Goal: Information Seeking & Learning: Understand process/instructions

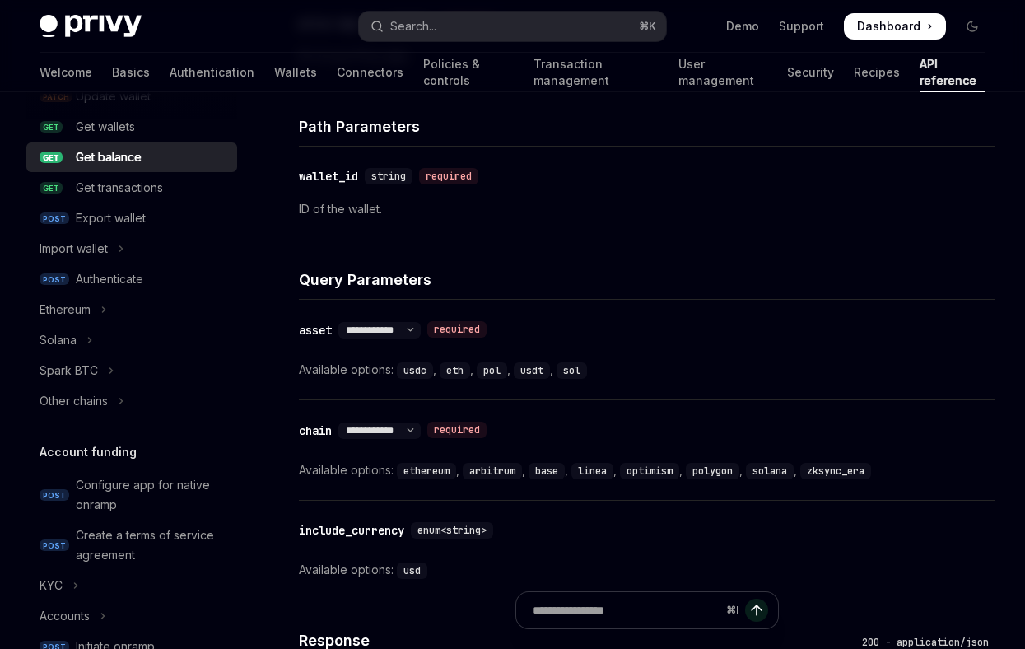
scroll to position [239, 0]
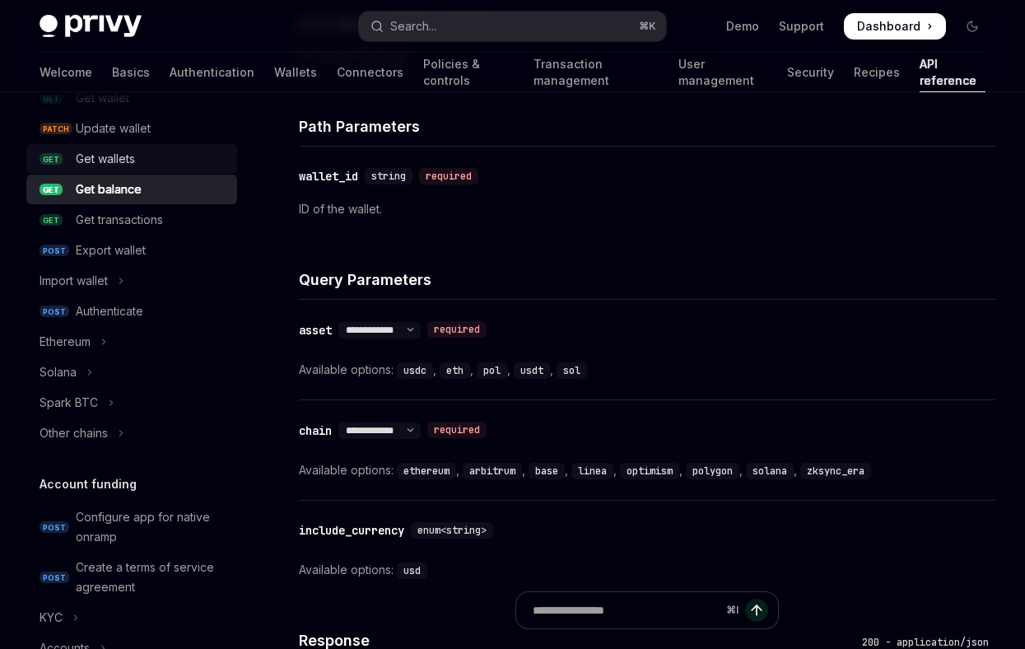
click at [105, 163] on div "Get wallets" at bounding box center [105, 159] width 59 height 20
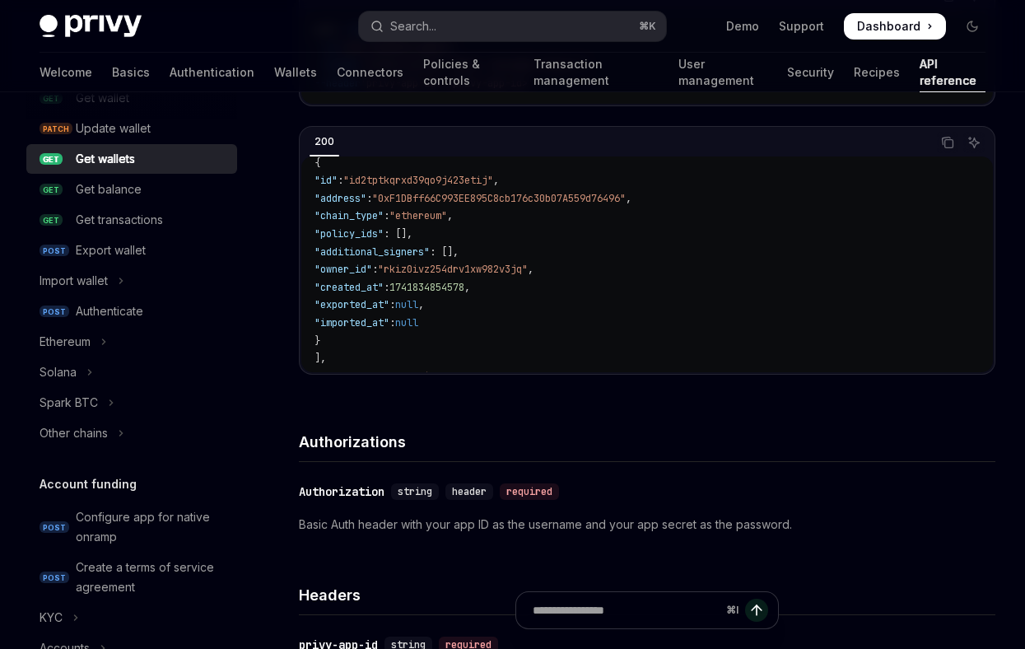
scroll to position [49, 0]
click at [372, 275] on span ""owner_id"" at bounding box center [343, 269] width 58 height 13
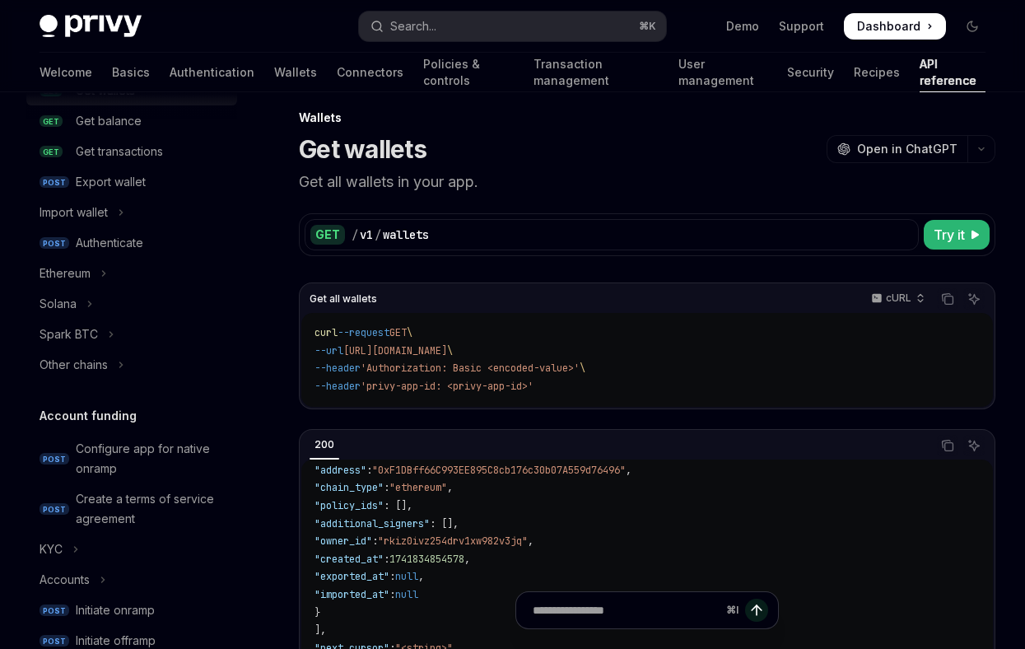
scroll to position [306, 0]
click at [72, 305] on div "Solana" at bounding box center [58, 305] width 37 height 20
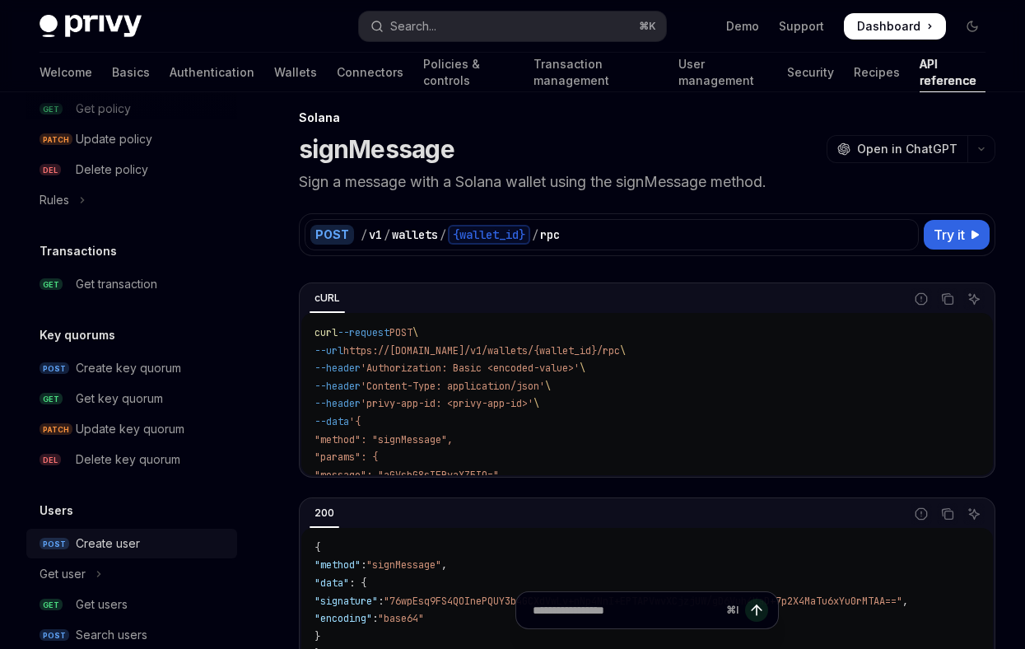
scroll to position [1139, 0]
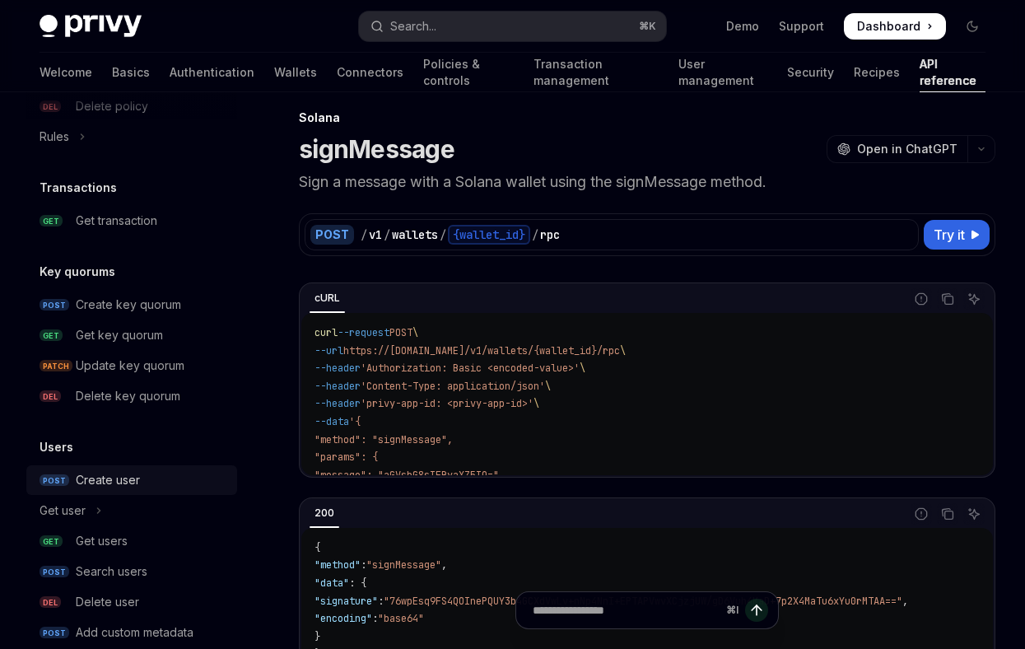
click at [103, 543] on div "Get users" at bounding box center [102, 541] width 52 height 20
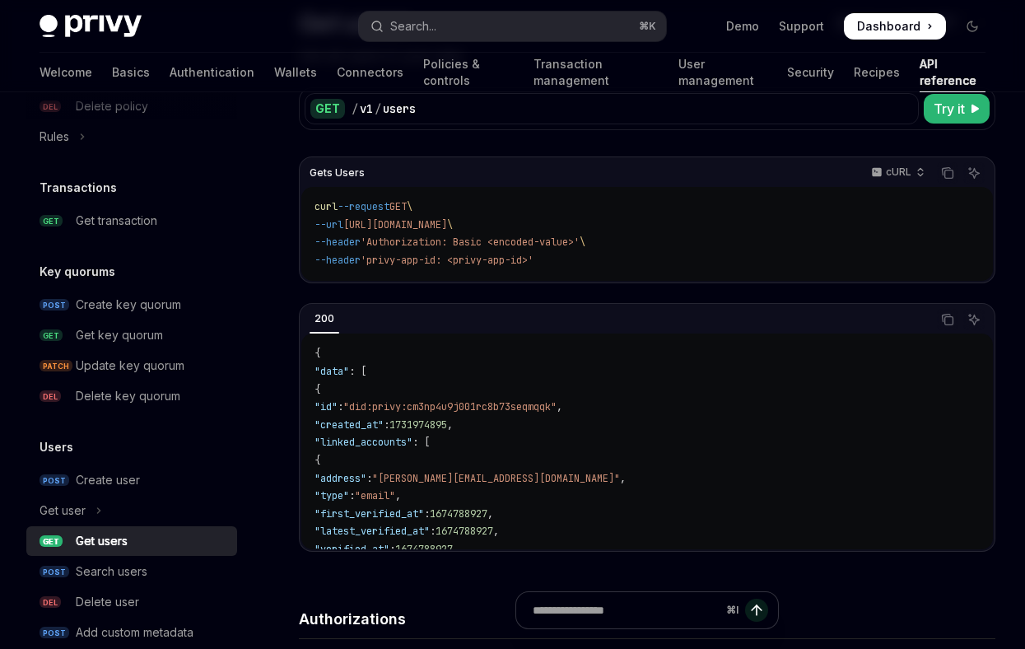
scroll to position [146, 0]
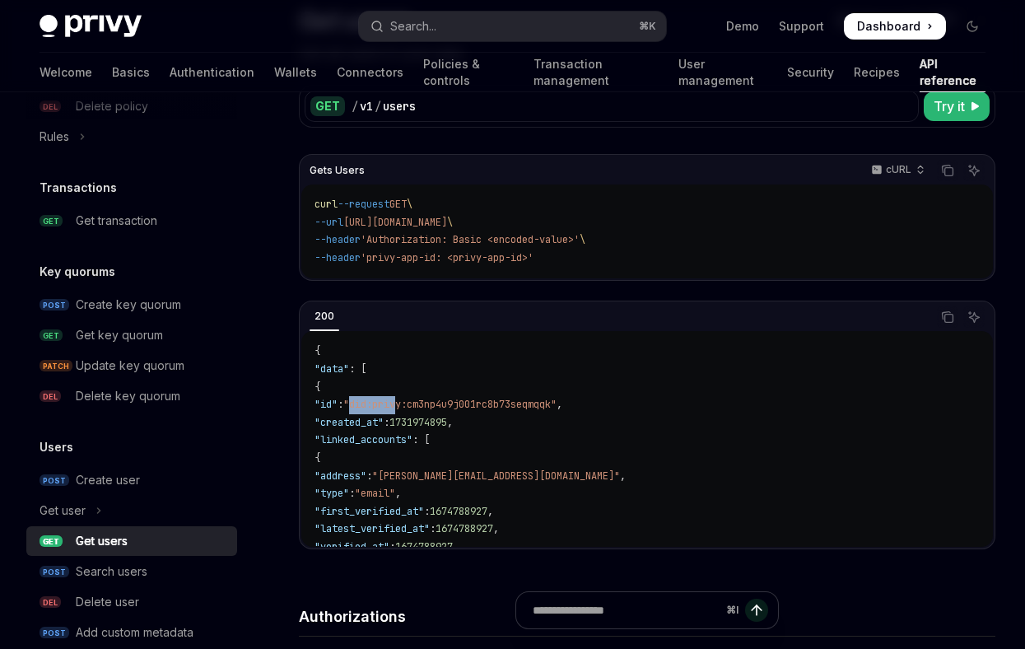
drag, startPoint x: 393, startPoint y: 407, endPoint x: 438, endPoint y: 407, distance: 45.3
click at [438, 407] on span ""did:privy:cm3np4u9j001rc8b73seqmqqk"" at bounding box center [449, 404] width 213 height 13
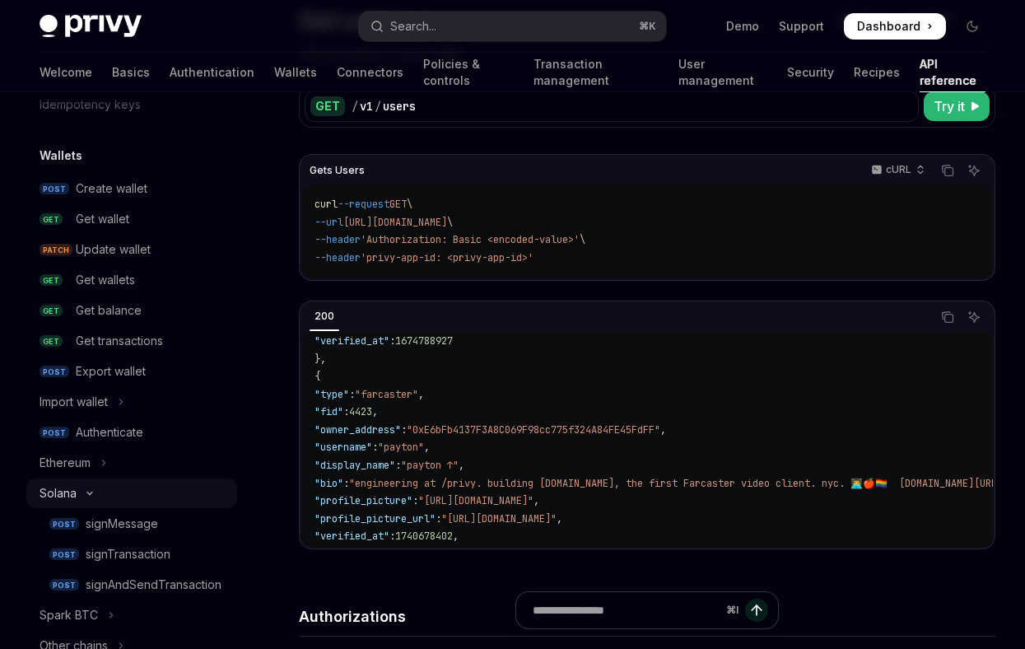
scroll to position [64, 0]
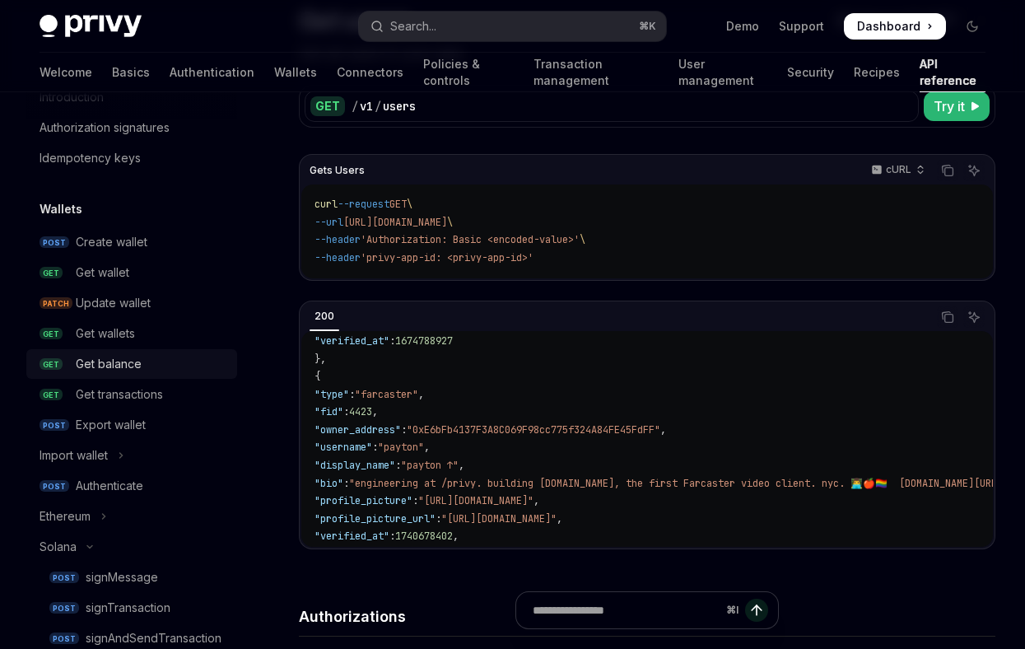
click at [107, 366] on div "Get balance" at bounding box center [109, 364] width 66 height 20
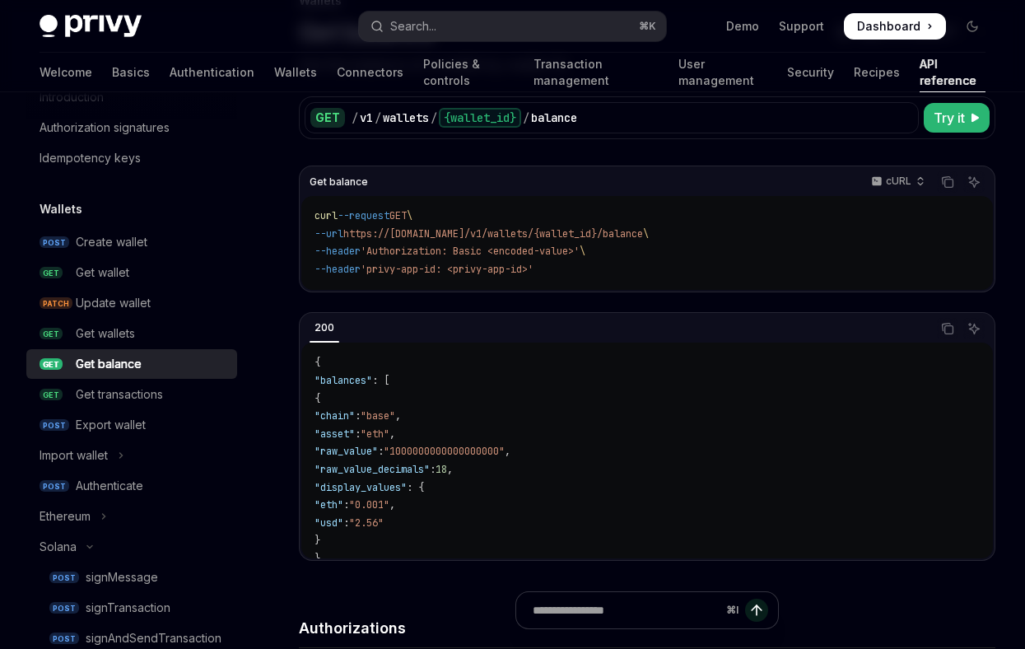
scroll to position [45, 0]
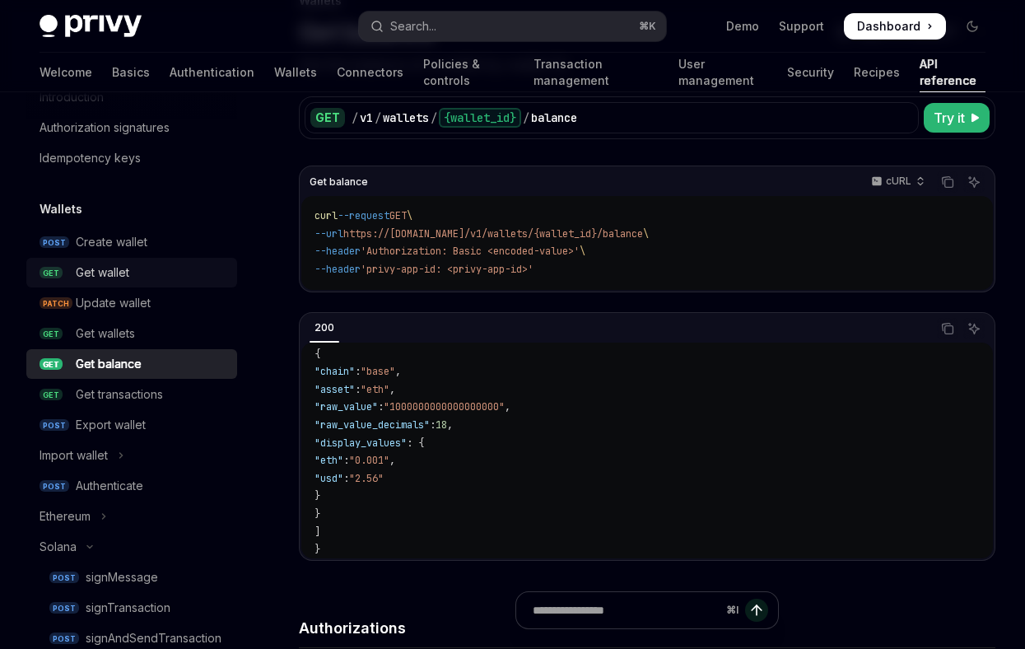
click at [98, 275] on div "Get wallet" at bounding box center [103, 273] width 54 height 20
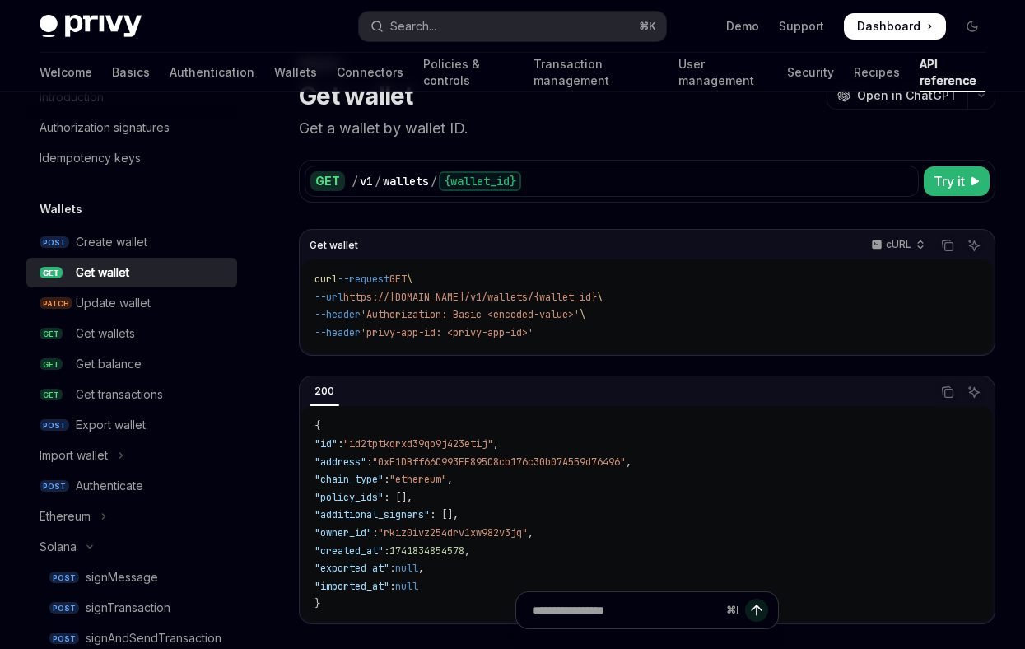
scroll to position [72, 0]
click at [433, 445] on span ""id2tptkqrxd39qo9j423etij"" at bounding box center [418, 442] width 150 height 13
click at [435, 463] on span ""0xF1DBff66C993EE895C8cb176c30b07A559d76496"" at bounding box center [499, 460] width 254 height 13
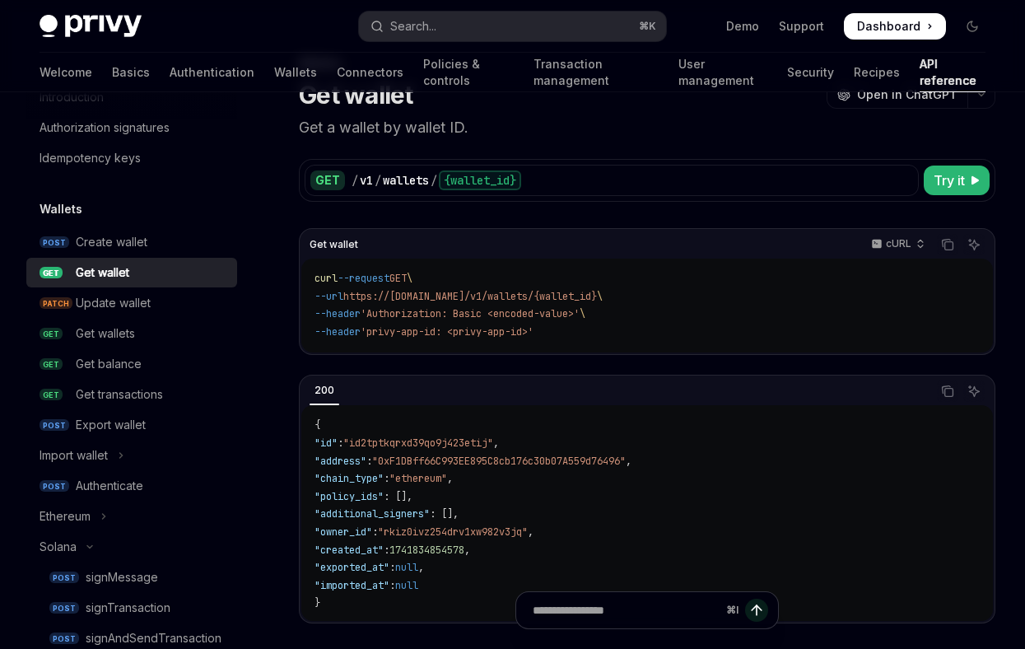
click at [431, 534] on span ""rkiz0ivz254drv1xw982v3jq"" at bounding box center [453, 531] width 150 height 13
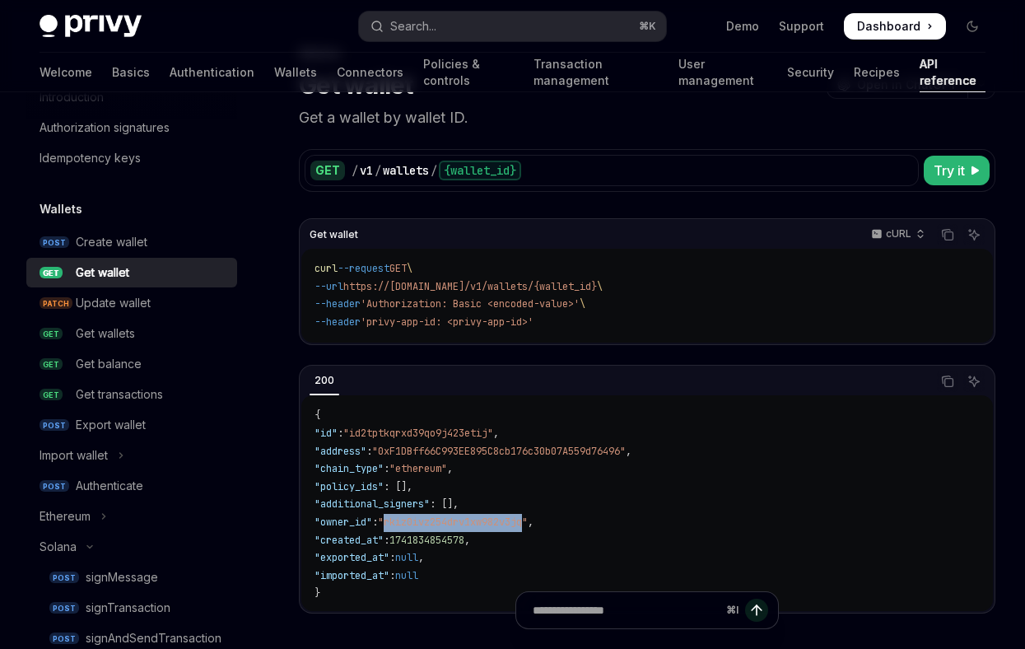
scroll to position [0, 0]
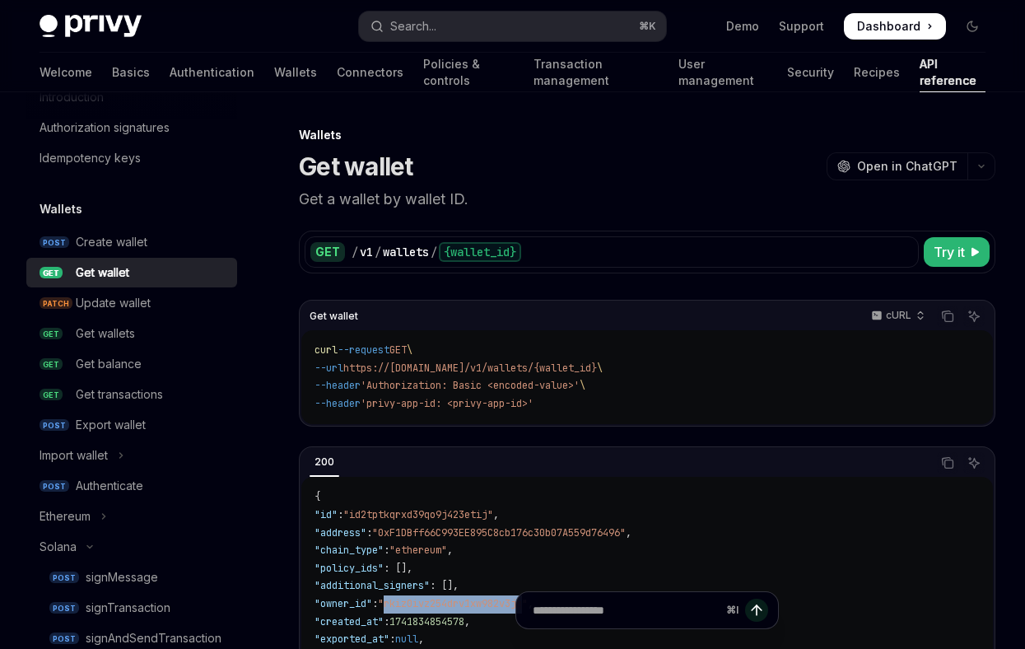
click at [100, 276] on div "Get wallet" at bounding box center [103, 273] width 54 height 20
click at [106, 334] on div "Get wallets" at bounding box center [105, 334] width 59 height 20
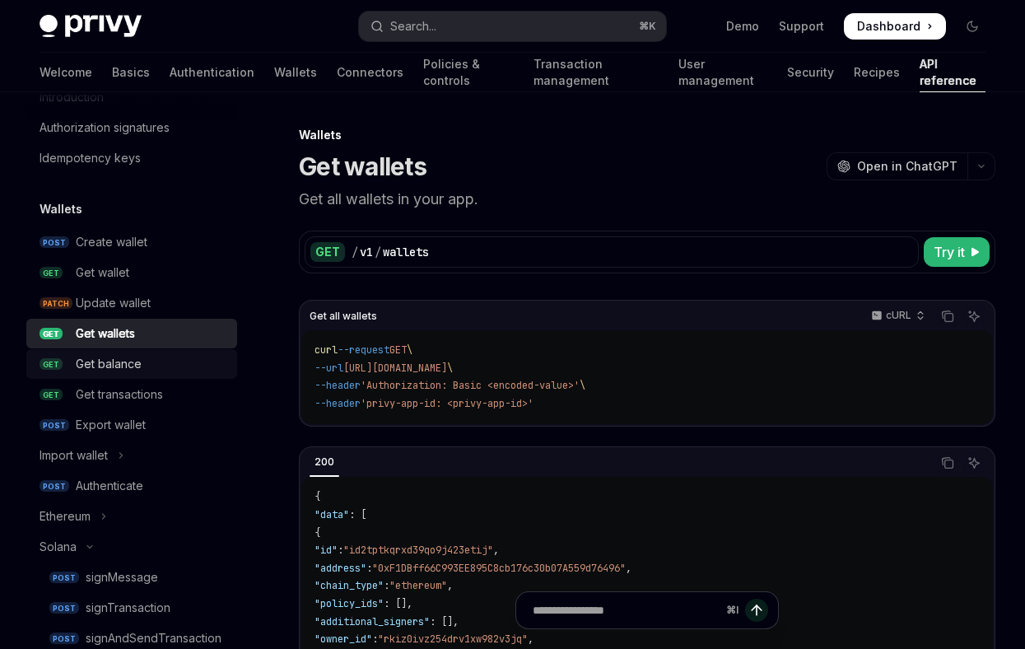
click at [142, 360] on div "Get balance" at bounding box center [151, 364] width 151 height 20
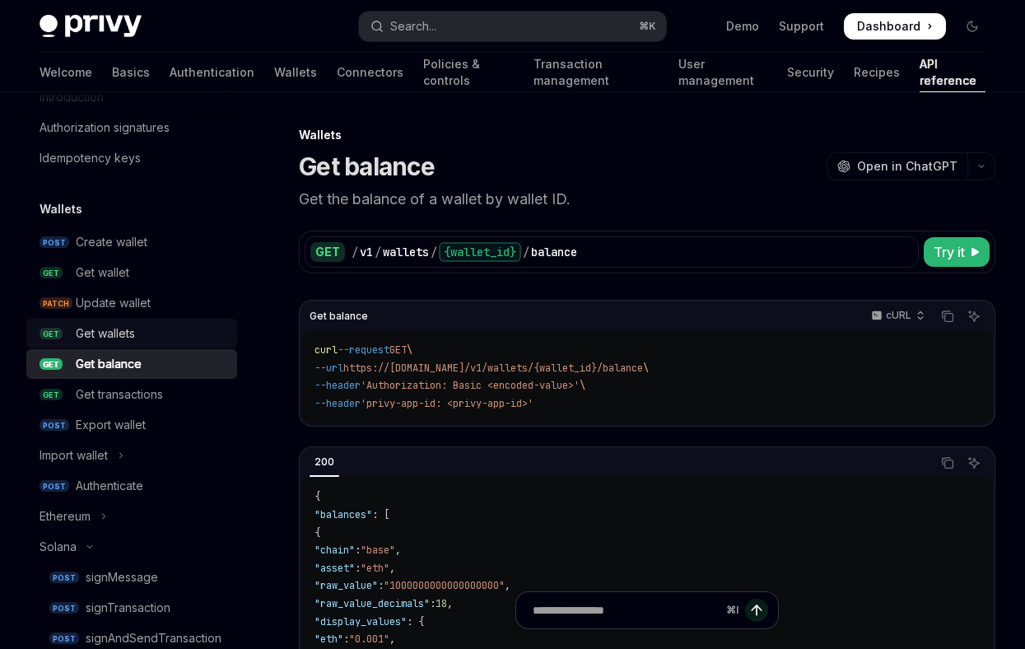
click at [144, 336] on div "Get wallets" at bounding box center [151, 334] width 151 height 20
type textarea "*"
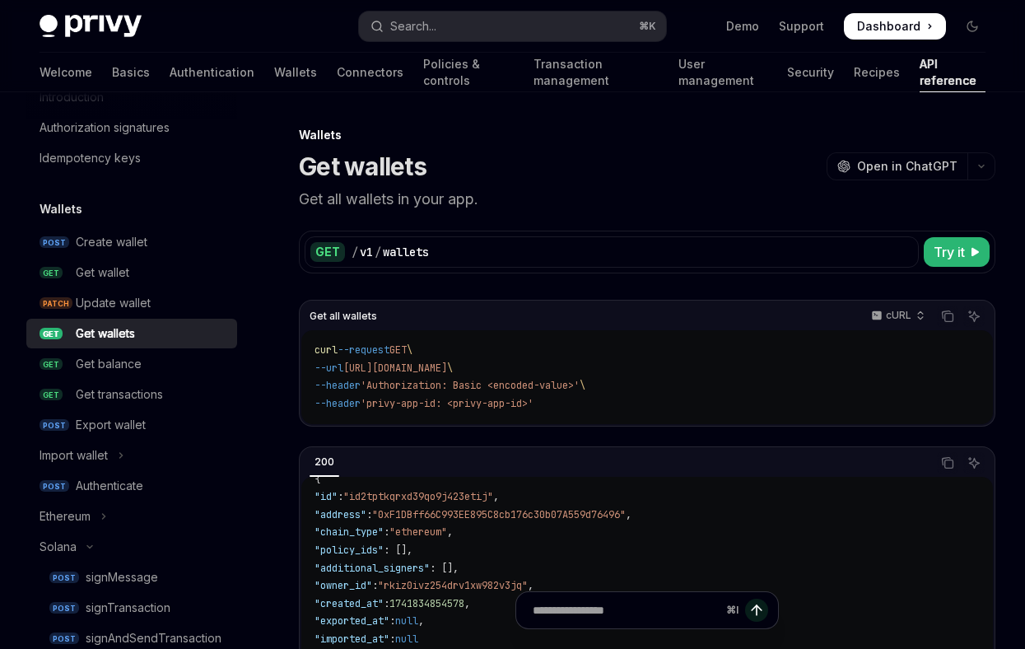
scroll to position [58, 0]
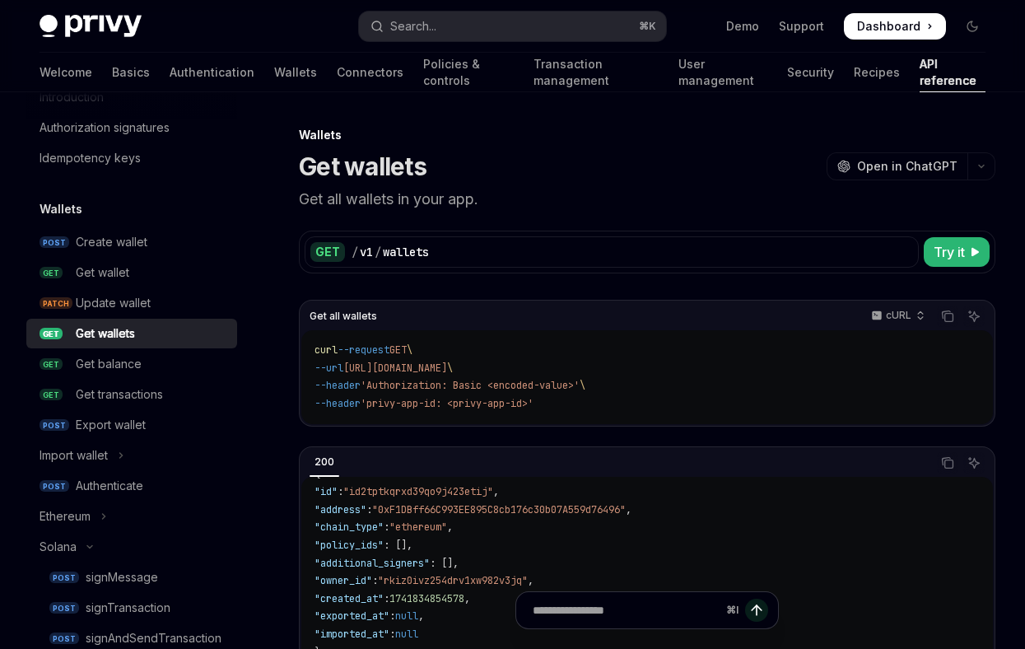
click at [441, 577] on span ""rkiz0ivz254drv1xw982v3jq"" at bounding box center [453, 580] width 150 height 13
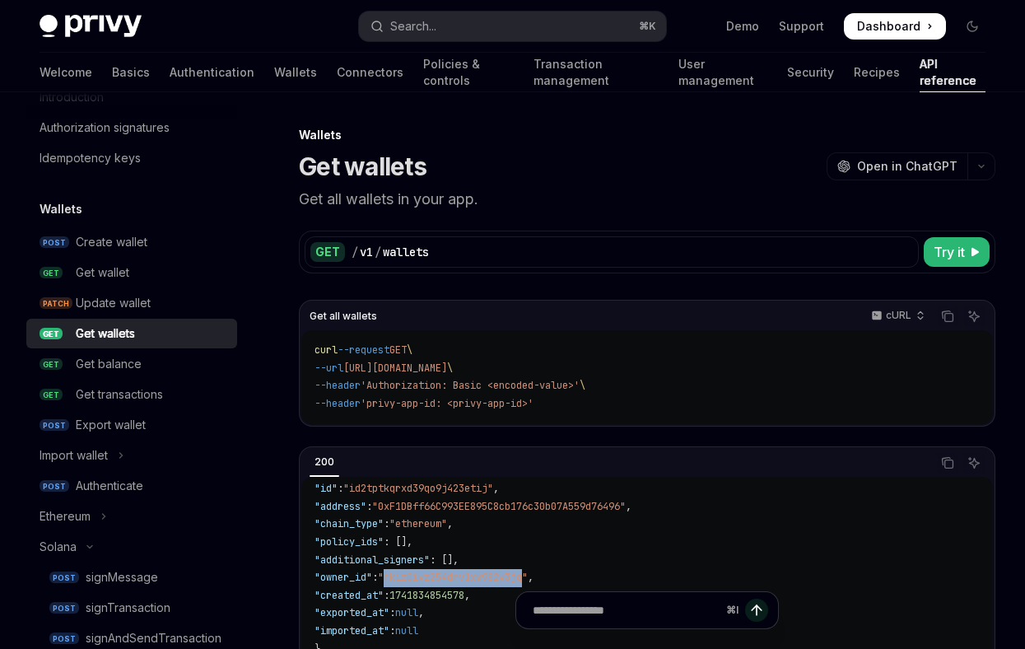
scroll to position [81, 0]
